Goal: Information Seeking & Learning: Check status

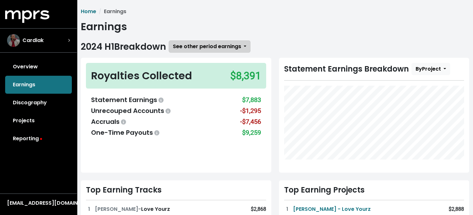
click at [183, 47] on span "See other period earnings" at bounding box center [207, 46] width 68 height 7
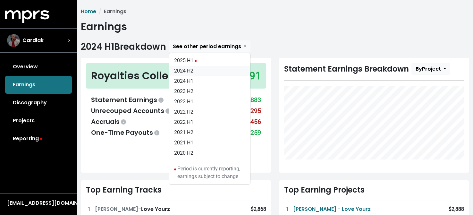
click at [186, 70] on link "2024 H2" at bounding box center [209, 71] width 81 height 10
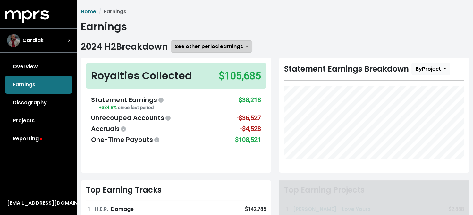
click at [225, 43] on span "See other period earnings" at bounding box center [209, 47] width 68 height 8
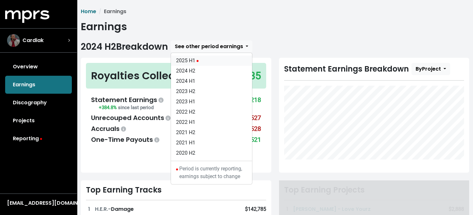
click at [196, 58] on link "2025 H1" at bounding box center [211, 61] width 81 height 10
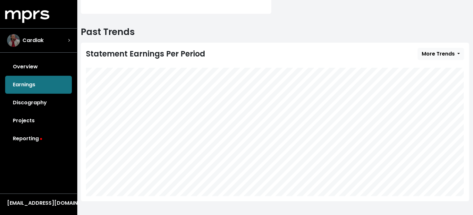
scroll to position [225, 0]
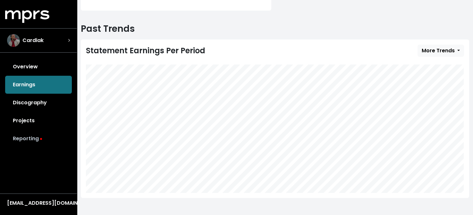
click at [25, 139] on link "Reporting" at bounding box center [38, 139] width 67 height 18
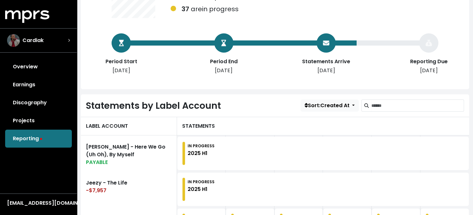
scroll to position [128, 0]
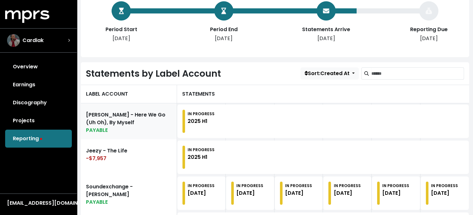
click at [155, 118] on link "[PERSON_NAME] - Here We Go (Uh Oh), By Myself PAYABLE" at bounding box center [129, 121] width 96 height 36
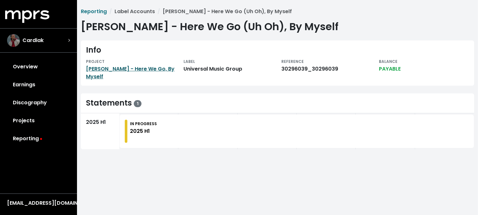
click at [137, 68] on link "[PERSON_NAME] - Here We Go, By Myself" at bounding box center [130, 72] width 89 height 15
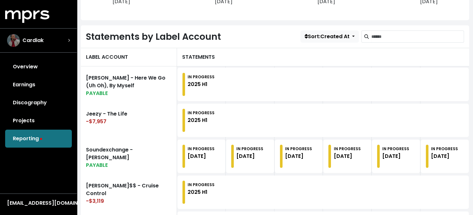
scroll to position [173, 0]
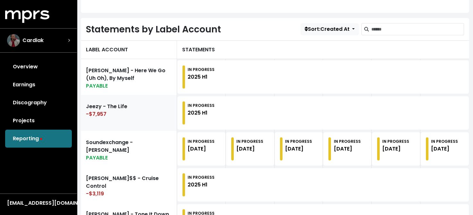
click at [139, 110] on div "-$7,957" at bounding box center [129, 114] width 86 height 8
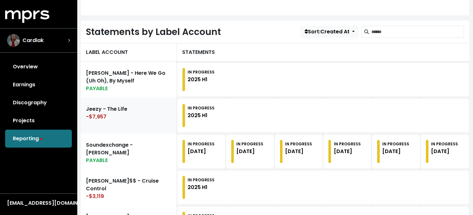
scroll to position [173, 0]
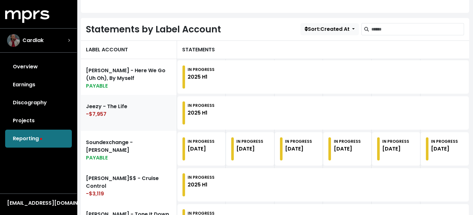
click at [117, 107] on link "Jeezy - The Life -$7,957" at bounding box center [129, 113] width 96 height 36
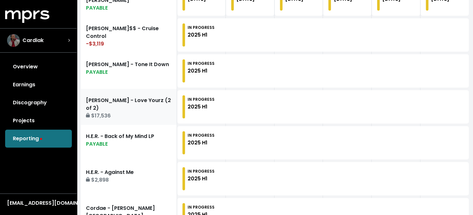
scroll to position [333, 0]
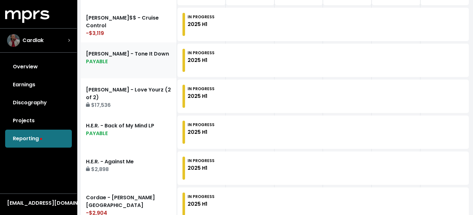
click at [136, 56] on link "[PERSON_NAME] - Tone It Down PAYABLE" at bounding box center [129, 60] width 96 height 36
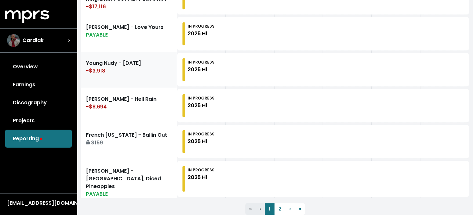
scroll to position [789, 0]
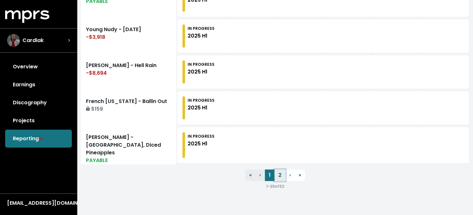
click at [281, 172] on link "2" at bounding box center [280, 175] width 11 height 12
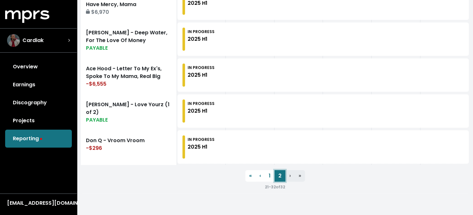
scroll to position [501, 0]
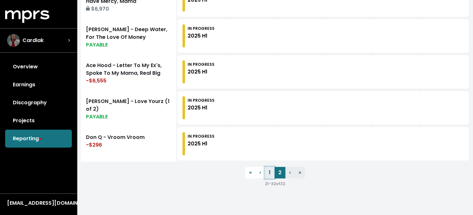
click at [270, 170] on link "1" at bounding box center [270, 173] width 10 height 12
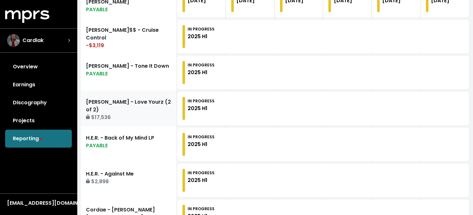
scroll to position [385, 0]
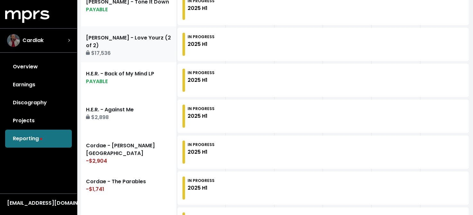
click at [125, 40] on link "[PERSON_NAME] - Love Yourz (2 of 2) $17,536" at bounding box center [129, 44] width 96 height 36
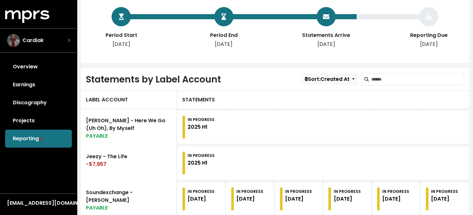
scroll to position [179, 0]
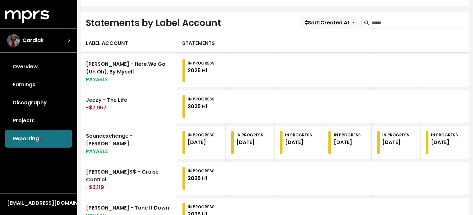
click at [36, 137] on div "Overview Earnings Discography Projects Reporting" at bounding box center [38, 103] width 77 height 90
click at [23, 140] on div "Overview Earnings Discography Projects Reporting" at bounding box center [38, 103] width 77 height 90
click at [29, 66] on link "Overview" at bounding box center [38, 67] width 67 height 18
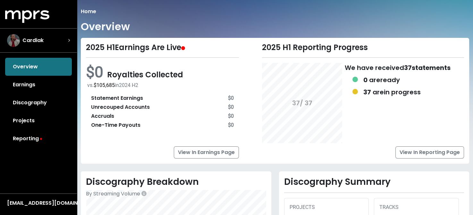
click at [27, 67] on div "Overview Earnings Discography Projects Reporting" at bounding box center [38, 103] width 77 height 90
click at [25, 86] on link "Earnings" at bounding box center [38, 85] width 67 height 18
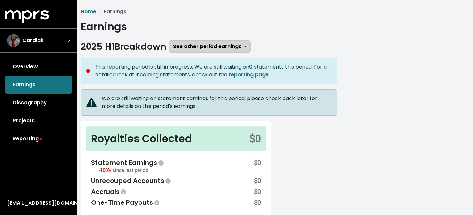
click at [210, 47] on span "See other period earnings" at bounding box center [207, 46] width 68 height 7
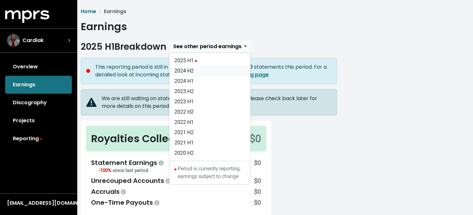
click at [192, 72] on link "2024 H2" at bounding box center [209, 71] width 81 height 10
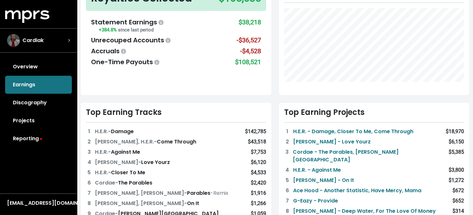
scroll to position [32, 0]
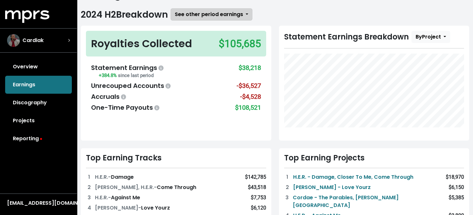
click at [231, 13] on span "See other period earnings" at bounding box center [209, 14] width 68 height 7
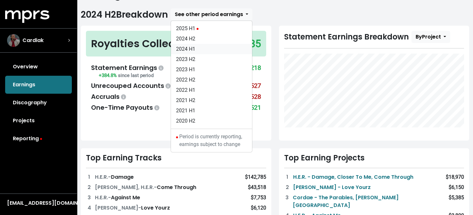
click at [190, 47] on link "2024 H1" at bounding box center [211, 49] width 81 height 10
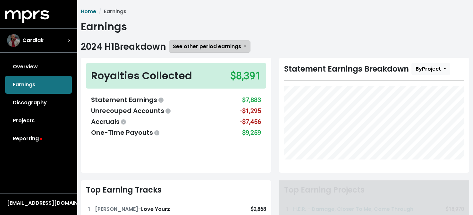
click at [219, 47] on span "See other period earnings" at bounding box center [207, 46] width 68 height 7
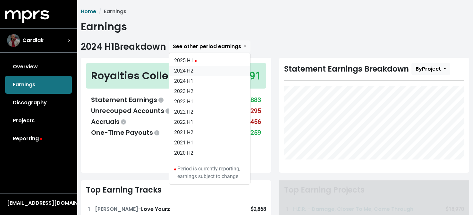
click at [191, 71] on link "2024 H2" at bounding box center [209, 71] width 81 height 10
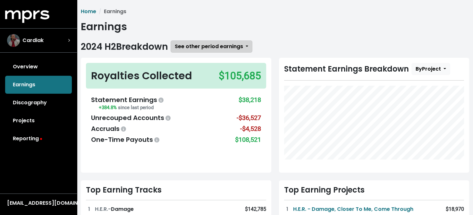
click at [216, 48] on span "See other period earnings" at bounding box center [209, 46] width 68 height 7
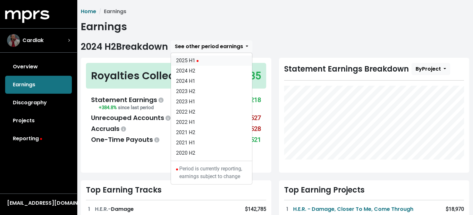
click at [193, 61] on link "2025 H1" at bounding box center [211, 61] width 81 height 10
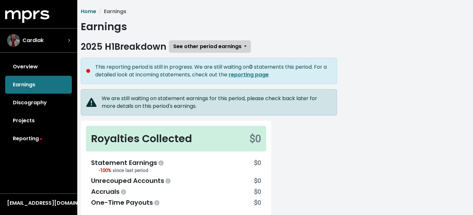
click at [221, 46] on span "See other period earnings" at bounding box center [207, 46] width 68 height 7
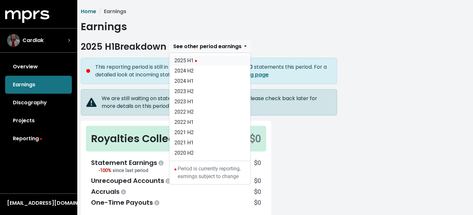
click at [190, 60] on link "2025 H1" at bounding box center [209, 61] width 81 height 10
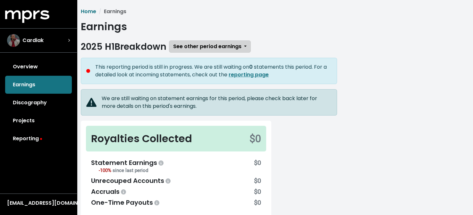
click at [197, 47] on span "See other period earnings" at bounding box center [207, 46] width 68 height 7
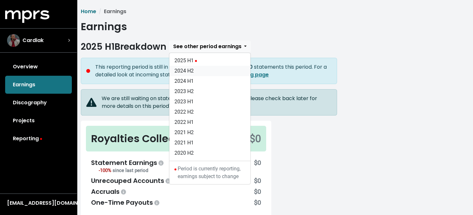
click at [192, 71] on link "2024 H2" at bounding box center [209, 71] width 81 height 10
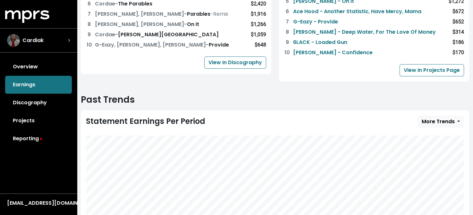
scroll to position [256, 0]
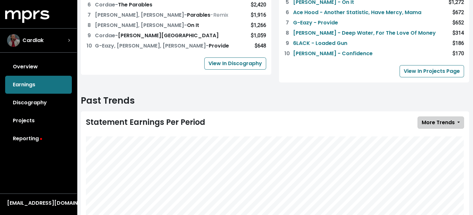
click at [439, 119] on span "More Trends" at bounding box center [438, 122] width 33 height 7
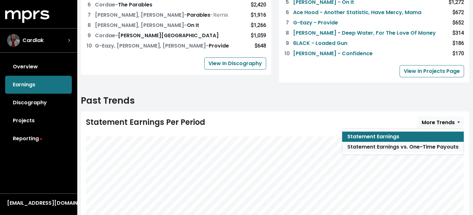
click at [390, 142] on link "Statement Earnings vs. One-Time Payouts" at bounding box center [403, 147] width 122 height 10
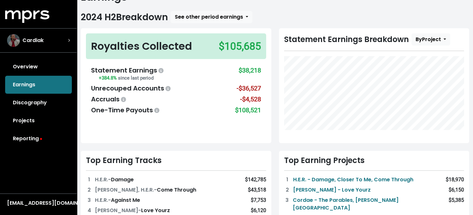
scroll to position [0, 0]
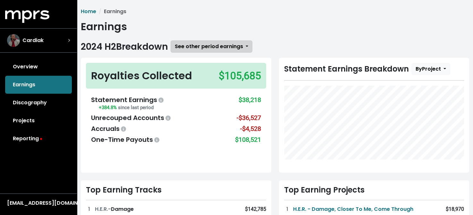
click at [218, 43] on span "See other period earnings" at bounding box center [209, 46] width 68 height 7
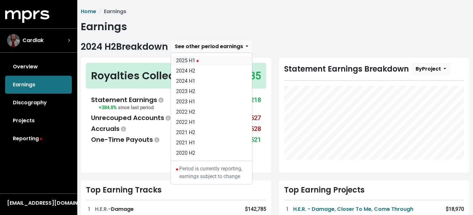
click at [191, 59] on link "2025 H1" at bounding box center [211, 61] width 81 height 10
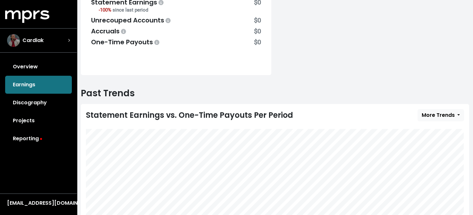
scroll to position [225, 0]
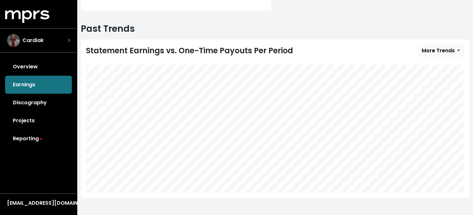
click at [26, 65] on link "Overview" at bounding box center [38, 67] width 67 height 18
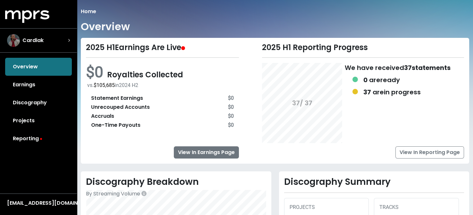
click at [207, 152] on link "View In Earnings Page" at bounding box center [206, 152] width 65 height 12
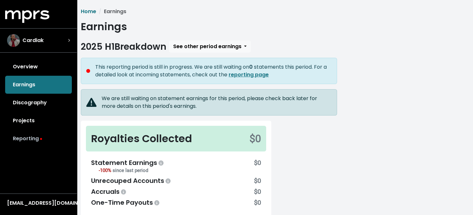
click at [22, 139] on link "Reporting" at bounding box center [38, 139] width 67 height 18
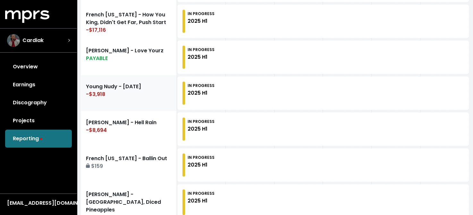
scroll to position [770, 0]
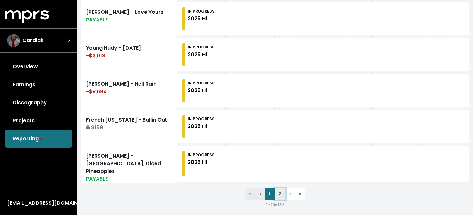
click at [279, 189] on link "2" at bounding box center [280, 194] width 11 height 12
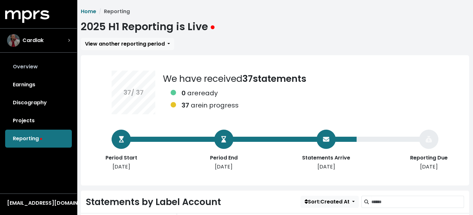
click at [23, 65] on link "Overview" at bounding box center [38, 67] width 67 height 18
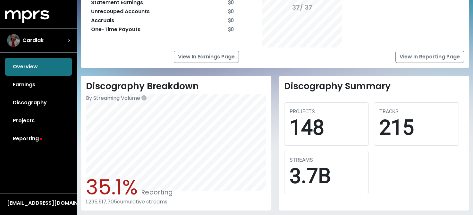
scroll to position [96, 0]
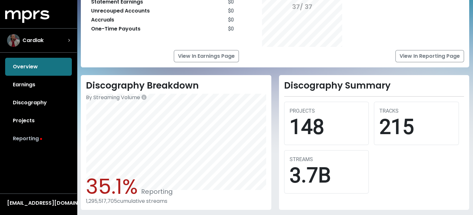
click at [25, 137] on link "Reporting" at bounding box center [38, 139] width 67 height 18
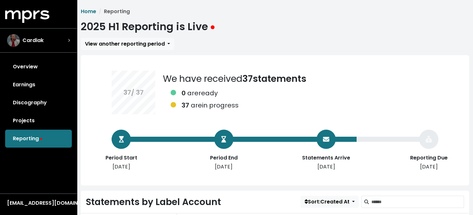
click at [24, 144] on div "Overview Earnings Discography Projects Reporting" at bounding box center [38, 103] width 77 height 90
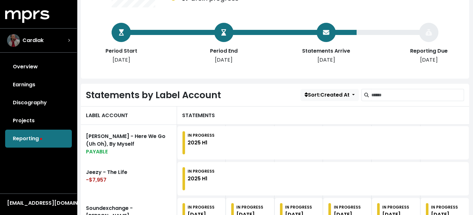
scroll to position [96, 0]
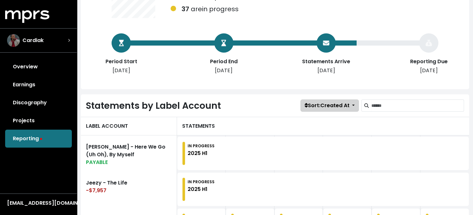
click at [342, 108] on span "Sort: Created At" at bounding box center [327, 105] width 45 height 7
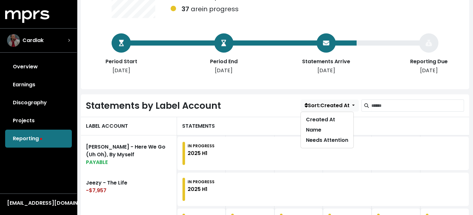
click at [270, 95] on div "Statements by Label Account Sort: Created At Created At Name Needs Attention" at bounding box center [275, 105] width 389 height 22
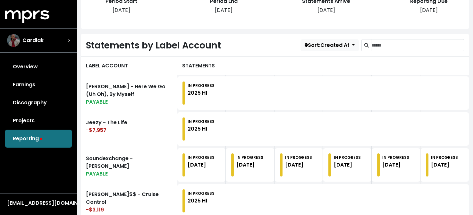
scroll to position [128, 0]
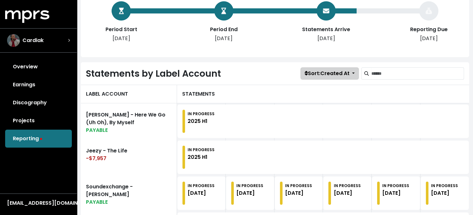
click at [320, 71] on span "Sort: Created At" at bounding box center [327, 73] width 45 height 7
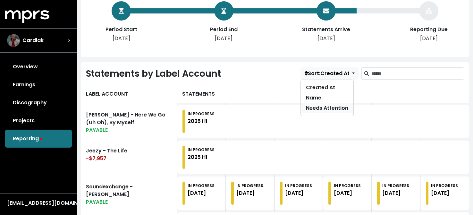
click at [319, 109] on link "Needs Attention" at bounding box center [327, 108] width 53 height 10
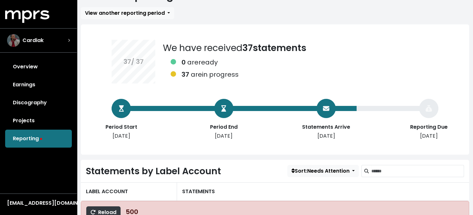
scroll to position [72, 0]
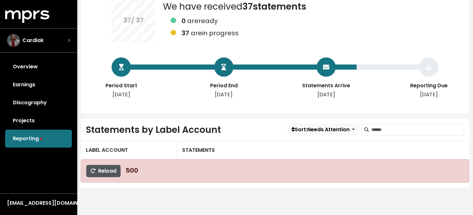
click at [99, 169] on span "Reload" at bounding box center [103, 170] width 26 height 7
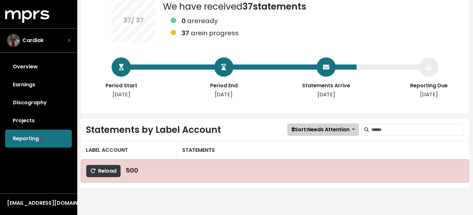
click at [315, 128] on span "Sort: Needs Attention" at bounding box center [321, 129] width 58 height 7
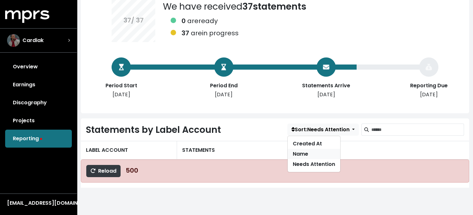
click at [300, 153] on link "Name" at bounding box center [314, 154] width 53 height 10
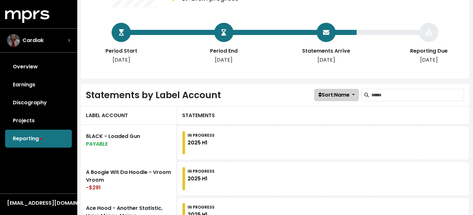
scroll to position [96, 0]
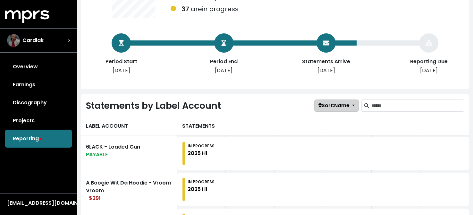
click at [336, 109] on span "Sort: Name" at bounding box center [334, 105] width 31 height 7
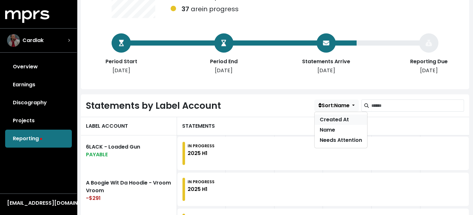
click at [329, 119] on link "Created At" at bounding box center [341, 120] width 53 height 10
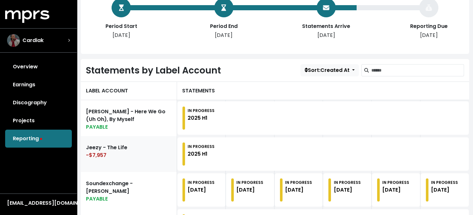
scroll to position [128, 0]
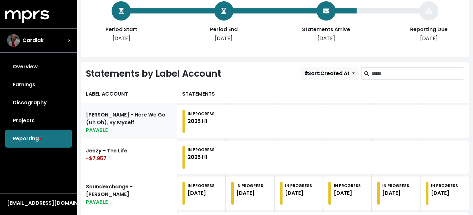
click at [159, 120] on link "[PERSON_NAME] - Here We Go (Uh Oh), By Myself PAYABLE" at bounding box center [129, 121] width 96 height 36
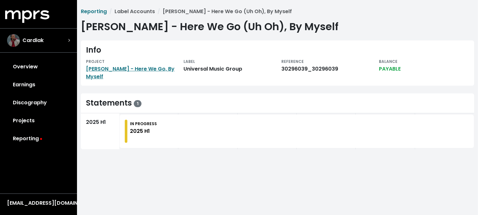
click at [112, 126] on div "2025 H1" at bounding box center [100, 131] width 39 height 36
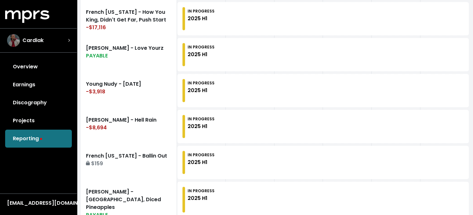
scroll to position [770, 0]
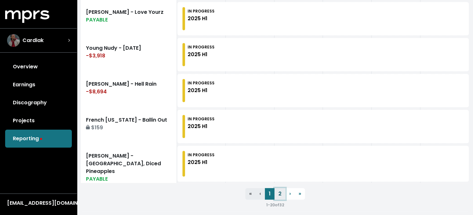
click at [280, 189] on link "2" at bounding box center [280, 194] width 11 height 12
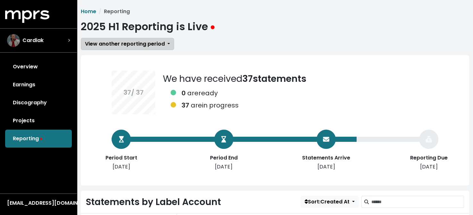
click at [144, 45] on span "View another reporting period" at bounding box center [125, 43] width 80 height 7
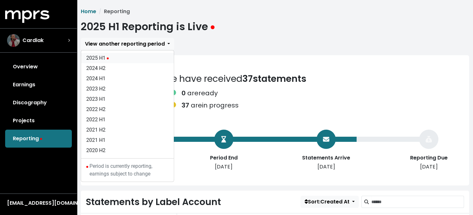
click at [104, 57] on link "2025 H1" at bounding box center [127, 58] width 93 height 10
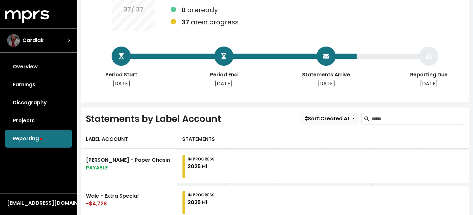
scroll to position [96, 0]
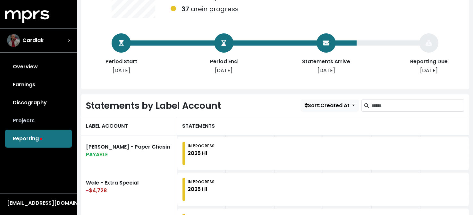
click at [28, 118] on link "Projects" at bounding box center [38, 121] width 67 height 18
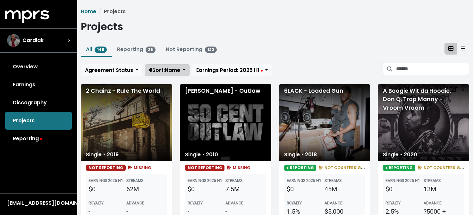
click at [172, 69] on span "Sort: Name" at bounding box center [164, 69] width 31 height 7
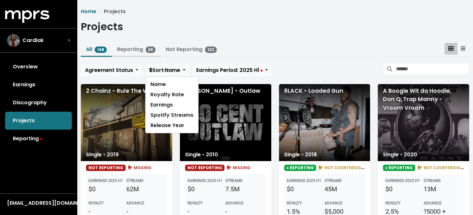
click at [140, 49] on link "Reporting 26" at bounding box center [136, 49] width 39 height 7
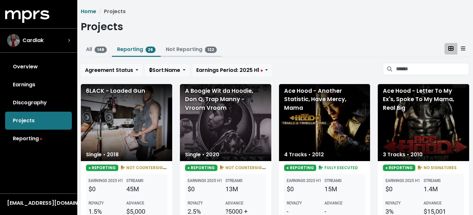
click at [193, 49] on link "Not Reporting 122" at bounding box center [191, 49] width 51 height 7
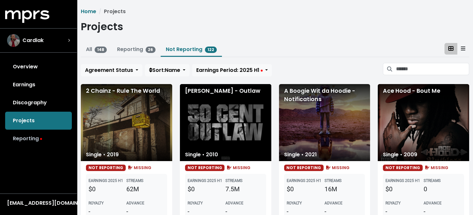
click at [39, 135] on link "Reporting" at bounding box center [38, 139] width 67 height 18
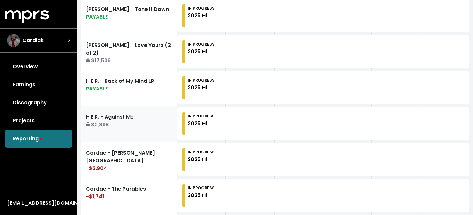
scroll to position [385, 0]
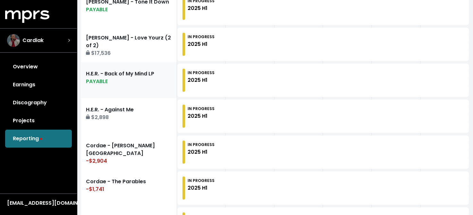
click at [147, 78] on div "PAYABLE" at bounding box center [129, 82] width 86 height 8
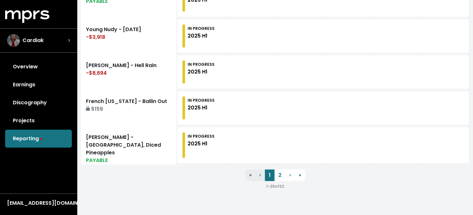
scroll to position [757, 0]
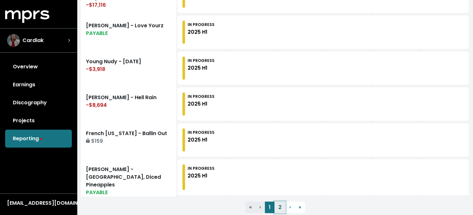
click at [281, 204] on link "2" at bounding box center [280, 208] width 11 height 12
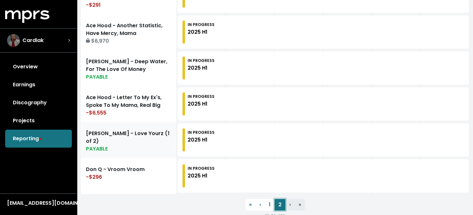
scroll to position [501, 0]
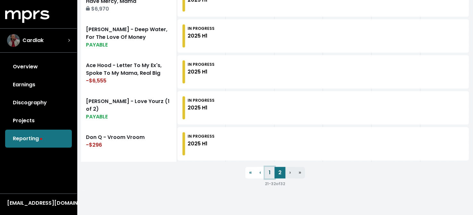
click at [270, 170] on link "1" at bounding box center [270, 173] width 10 height 12
